Goal: Transaction & Acquisition: Subscribe to service/newsletter

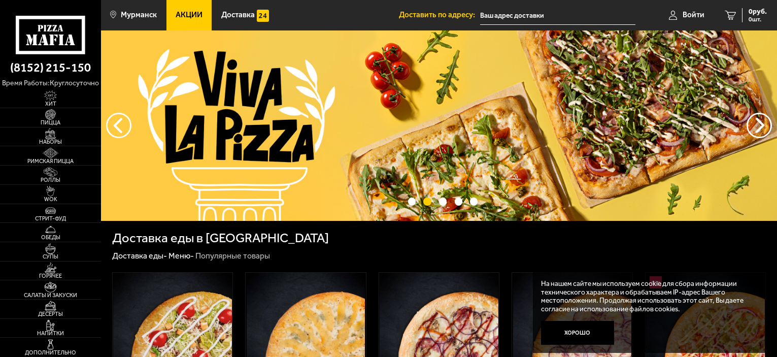
scroll to position [42, 0]
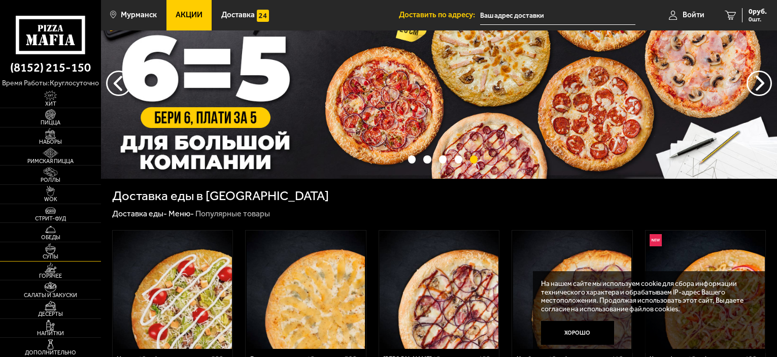
click at [42, 259] on span "Супы" at bounding box center [50, 257] width 101 height 6
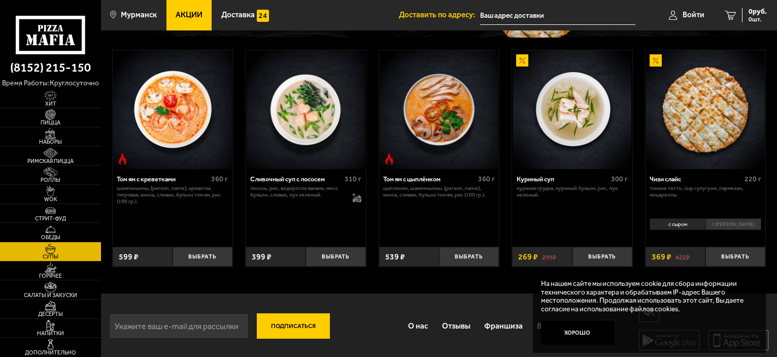
scroll to position [154, 0]
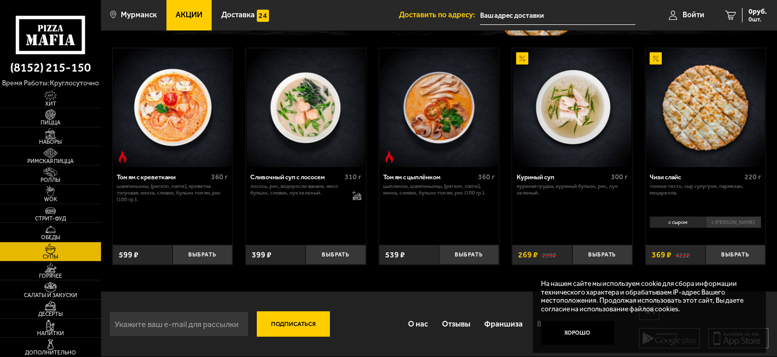
click at [532, 53] on img at bounding box center [572, 107] width 119 height 119
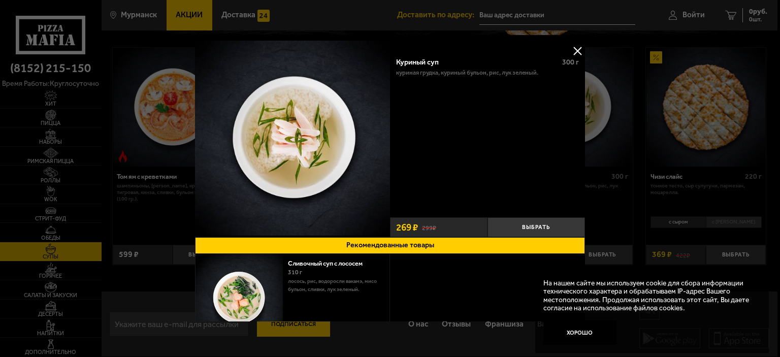
click at [159, 15] on div at bounding box center [390, 178] width 780 height 357
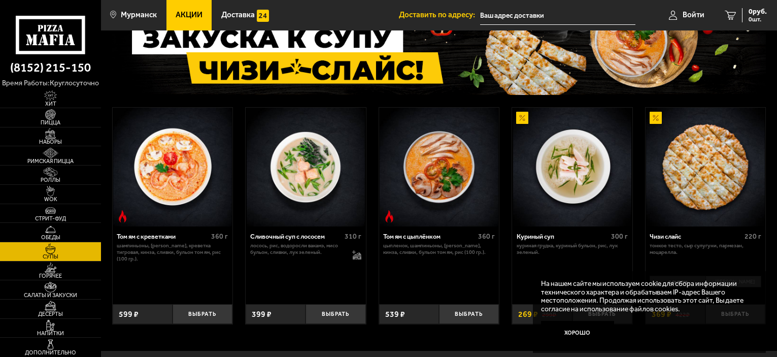
scroll to position [154, 0]
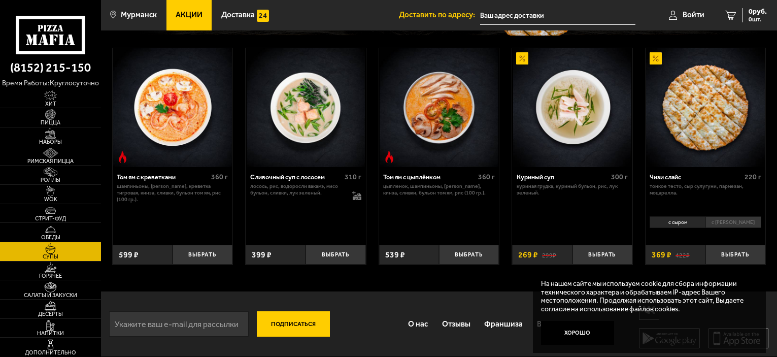
click at [287, 320] on button "Подписаться" at bounding box center [293, 323] width 73 height 25
